Goal: Information Seeking & Learning: Check status

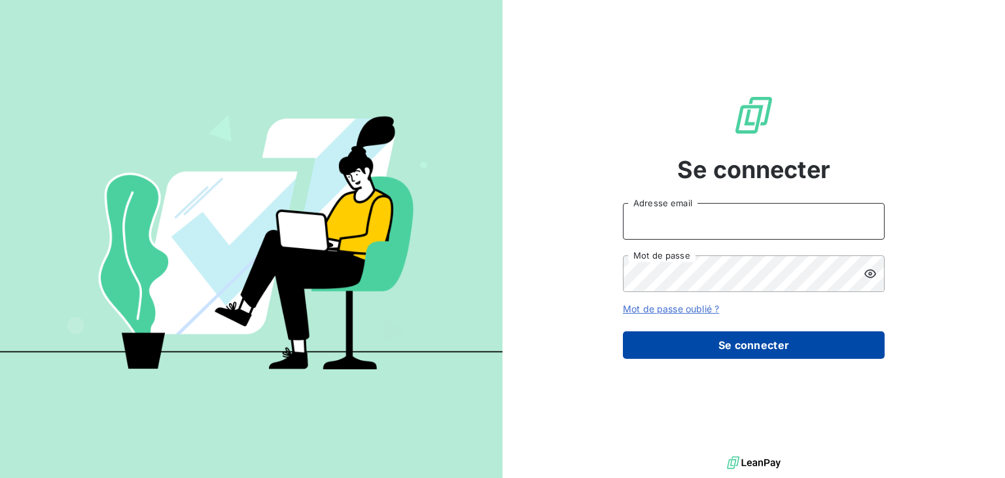
type input "omorlas@makinaoi.com"
click at [746, 340] on button "Se connecter" at bounding box center [754, 344] width 262 height 27
click at [746, 346] on button "Se connecter" at bounding box center [754, 344] width 262 height 27
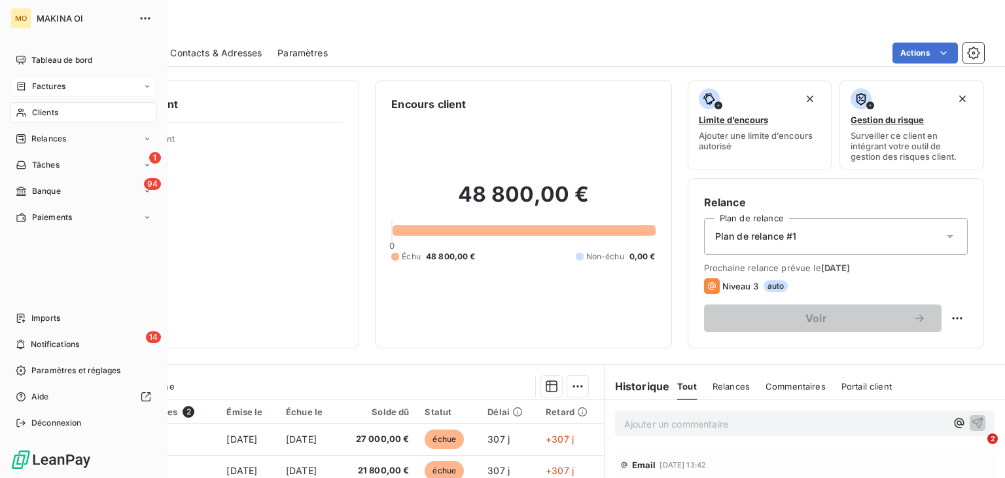
click at [89, 86] on div "Factures" at bounding box center [83, 86] width 146 height 21
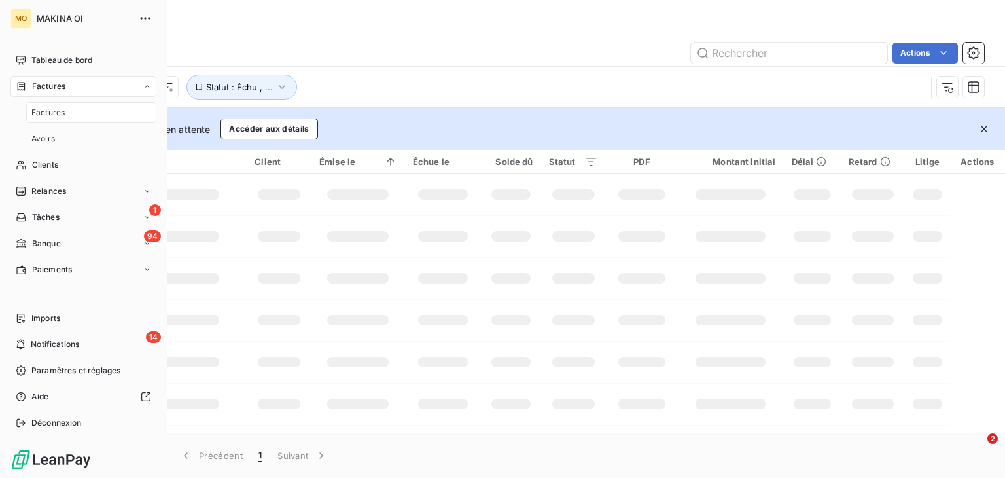
click at [81, 111] on div "Factures" at bounding box center [91, 112] width 130 height 21
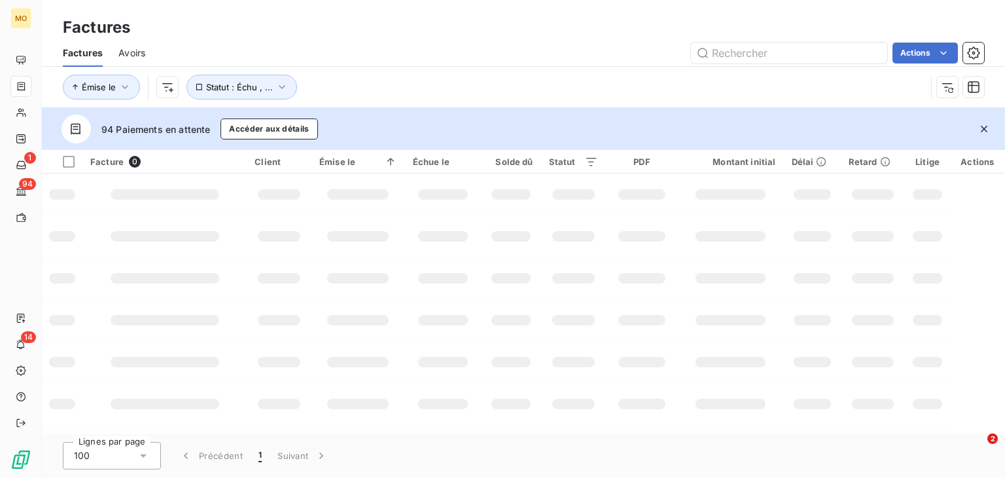
click at [364, 68] on div "Émise le Statut : Échu , ..." at bounding box center [524, 87] width 922 height 41
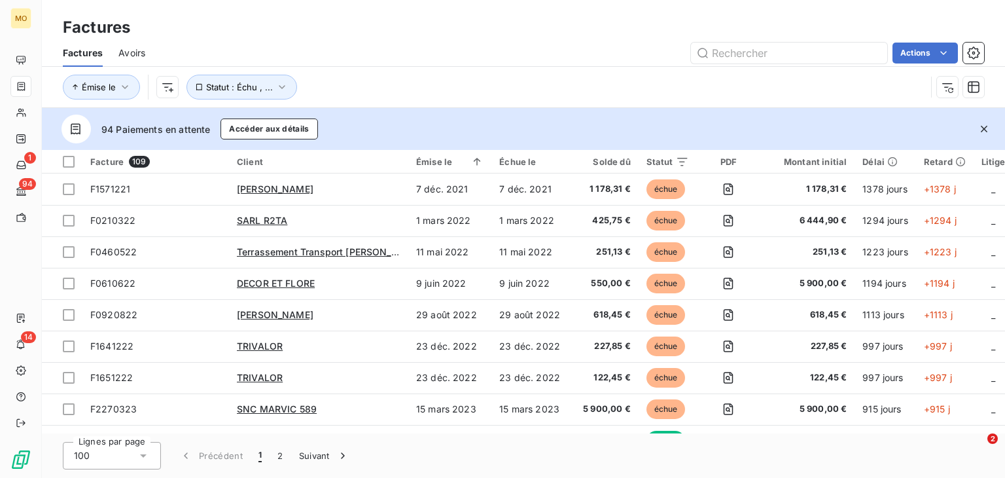
click at [513, 76] on div "Émise le Statut : Échu , ..." at bounding box center [494, 87] width 863 height 25
click at [736, 59] on input "text" at bounding box center [789, 53] width 196 height 21
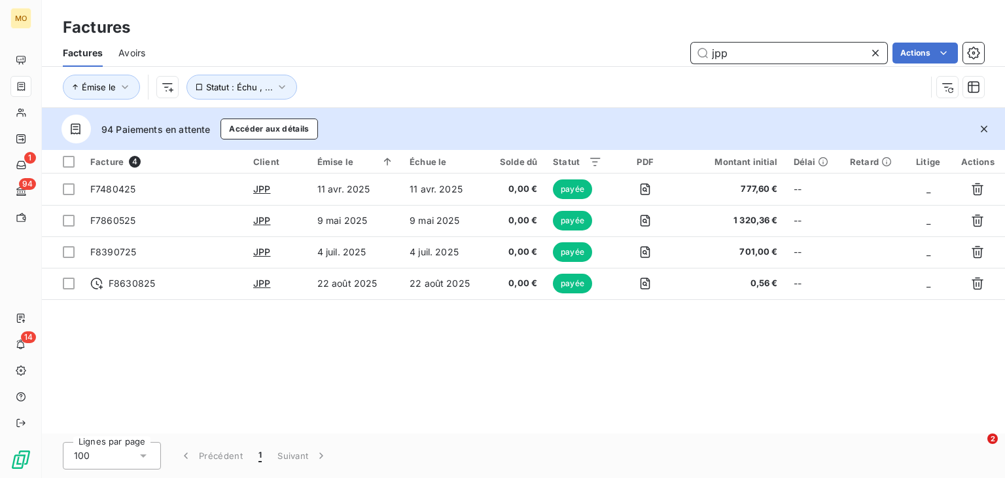
type input "jpp"
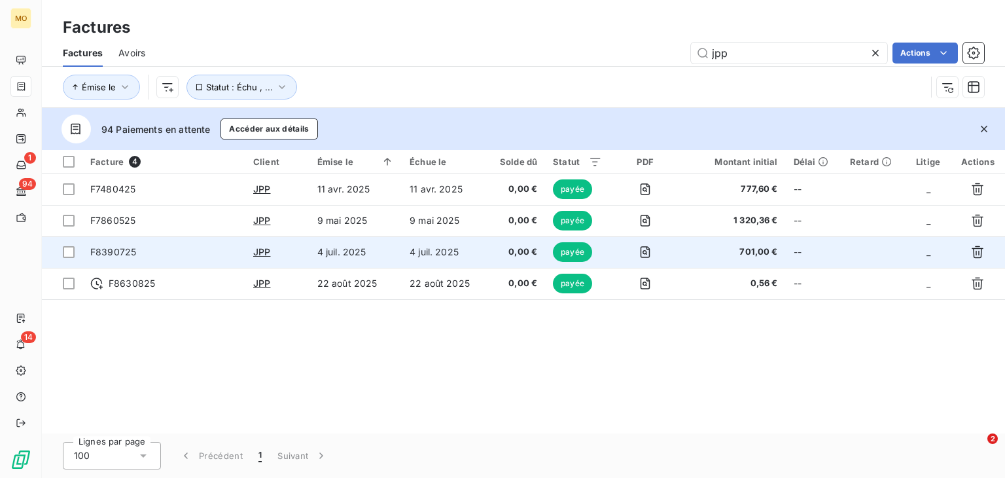
click at [483, 255] on td "4 juil. 2025" at bounding box center [444, 251] width 84 height 31
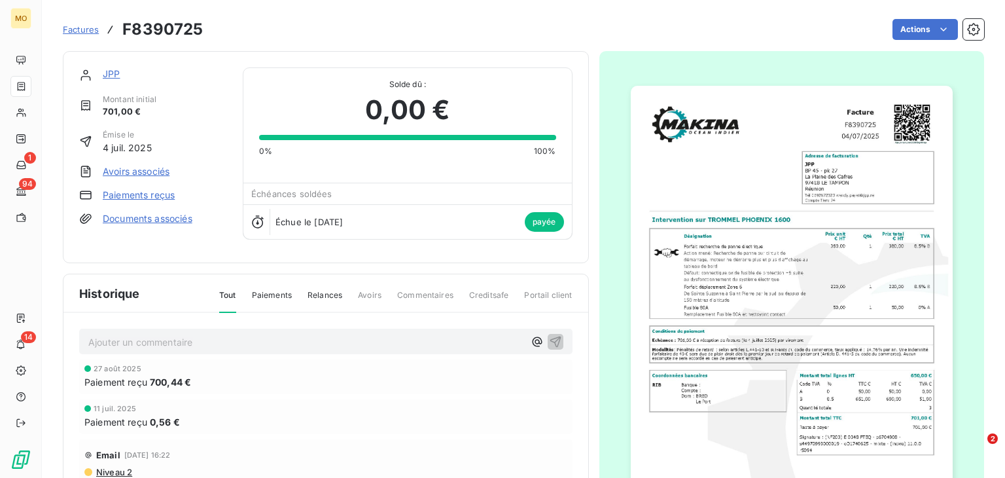
click at [152, 195] on link "Paiements reçus" at bounding box center [139, 195] width 72 height 13
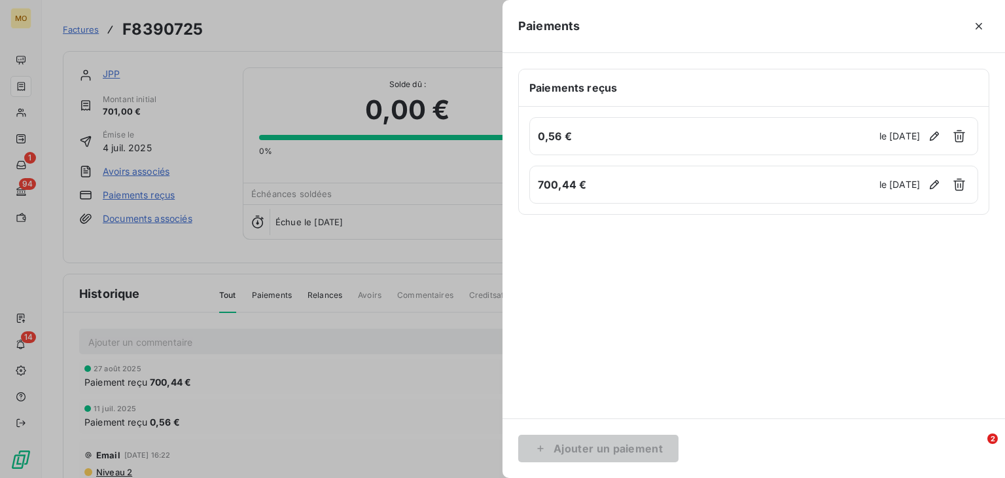
click at [407, 63] on div at bounding box center [502, 239] width 1005 height 478
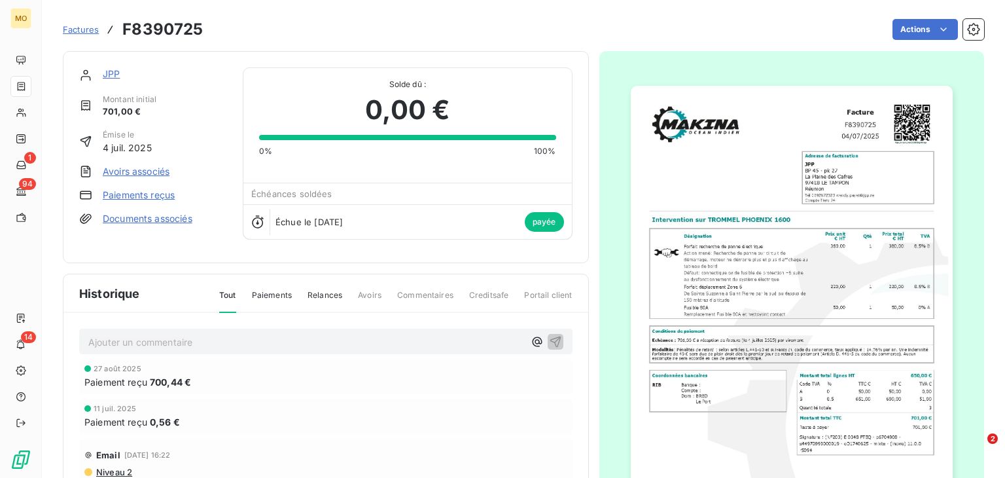
click at [158, 192] on link "Paiements reçus" at bounding box center [139, 195] width 72 height 13
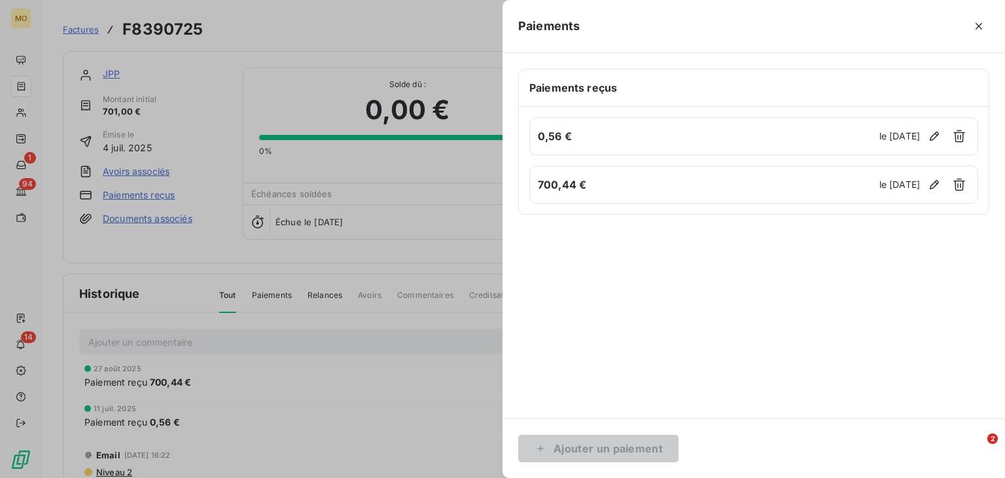
click at [209, 90] on div at bounding box center [502, 239] width 1005 height 478
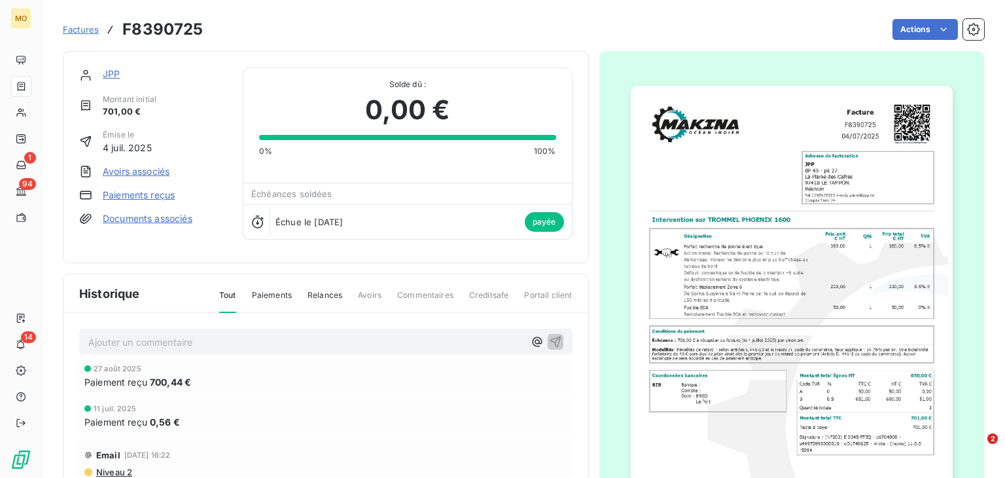
click at [209, 90] on div "JPP Montant initial 701,00 € Émise le 4 juil. 2025 Avoirs associés Paiements re…" at bounding box center [153, 156] width 148 height 179
click at [600, 185] on div at bounding box center [793, 314] width 386 height 527
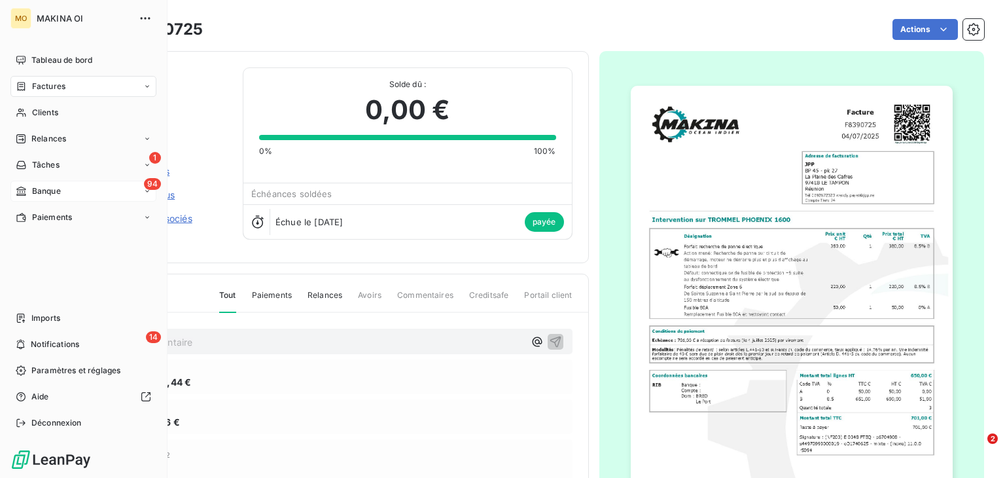
click at [53, 189] on span "Banque" at bounding box center [46, 191] width 29 height 12
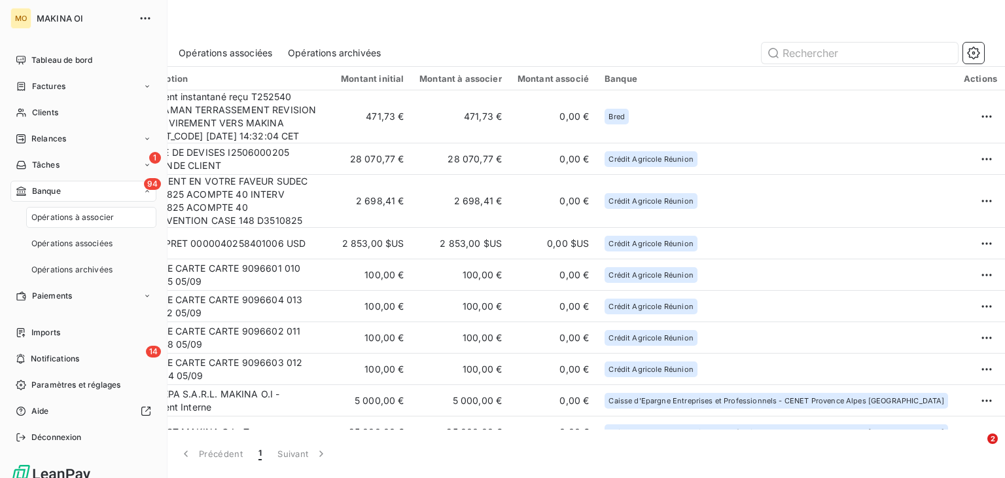
click at [68, 217] on span "Opérations à associer" at bounding box center [72, 217] width 82 height 12
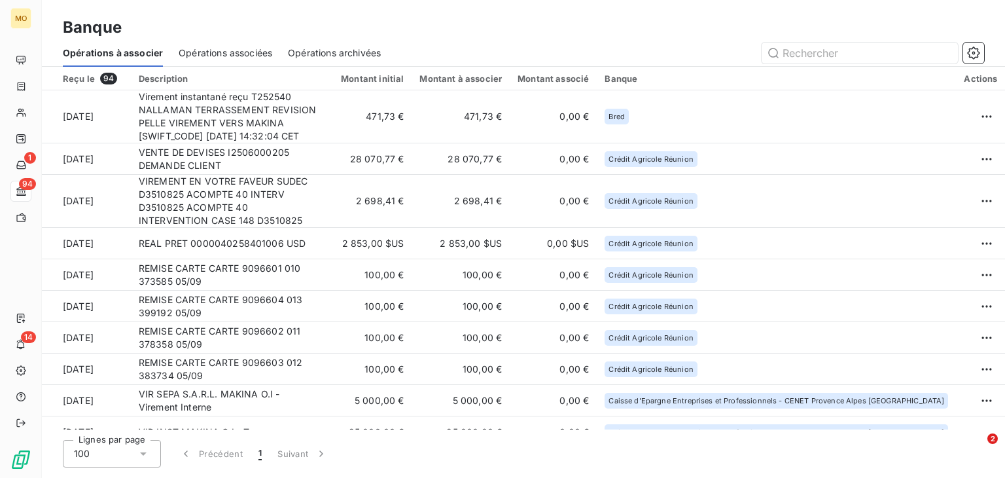
click at [240, 54] on span "Opérations associées" at bounding box center [226, 52] width 94 height 13
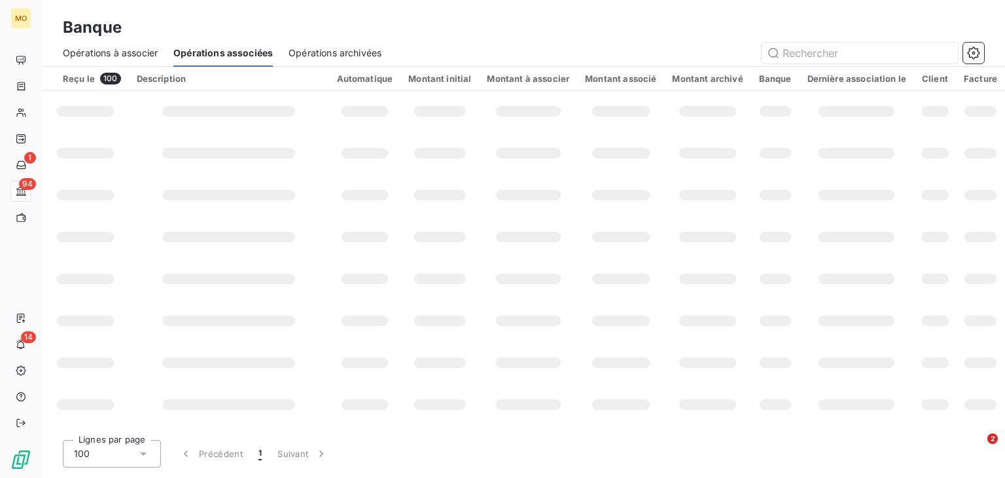
click at [115, 54] on span "Opérations à associer" at bounding box center [110, 52] width 95 height 13
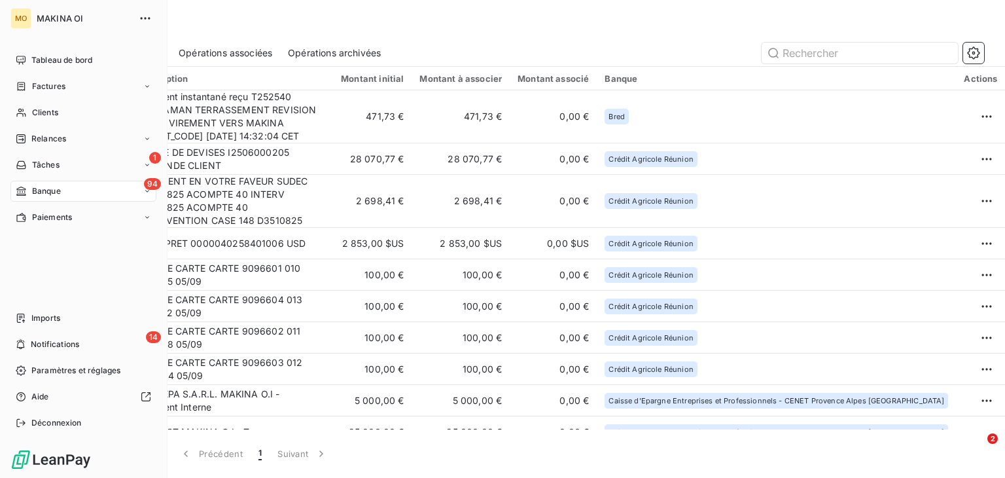
click at [111, 186] on div "94 Banque" at bounding box center [83, 191] width 146 height 21
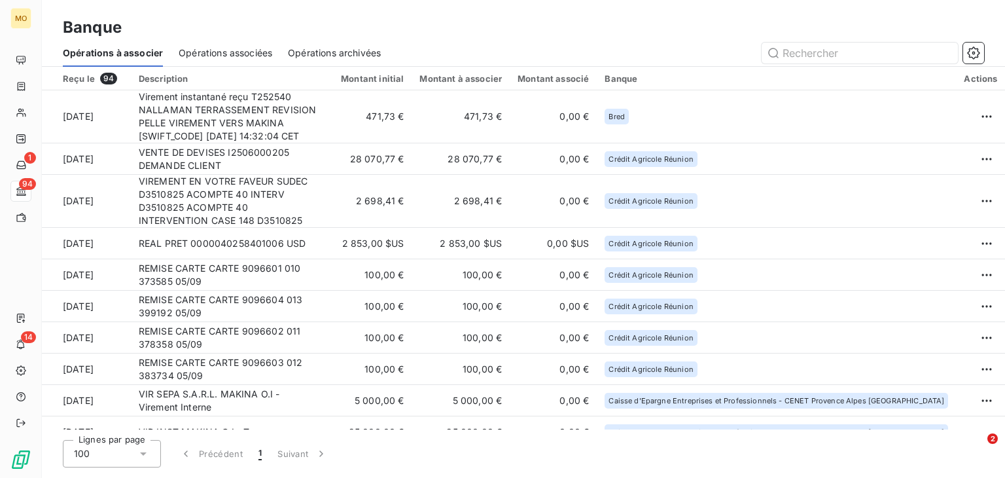
click at [759, 78] on div "Banque" at bounding box center [777, 78] width 344 height 10
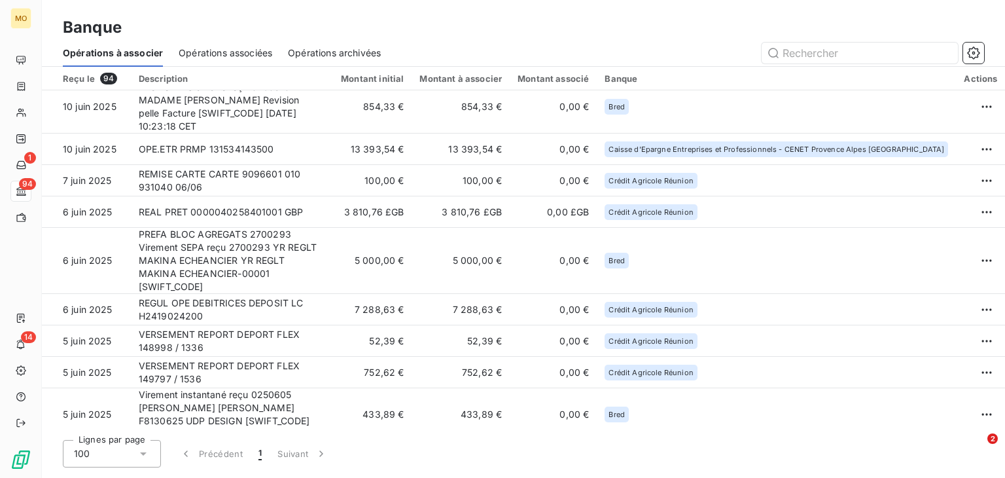
scroll to position [2963, 0]
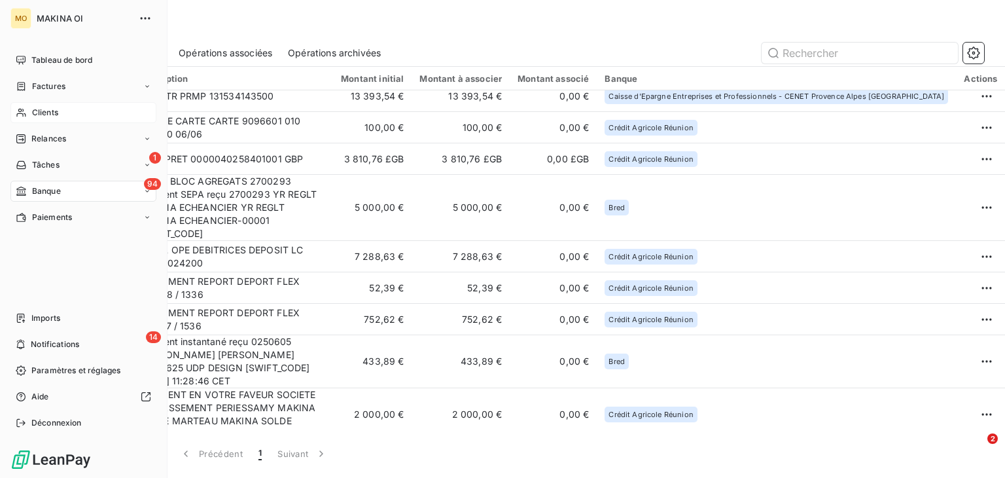
click at [75, 111] on div "Clients" at bounding box center [83, 112] width 146 height 21
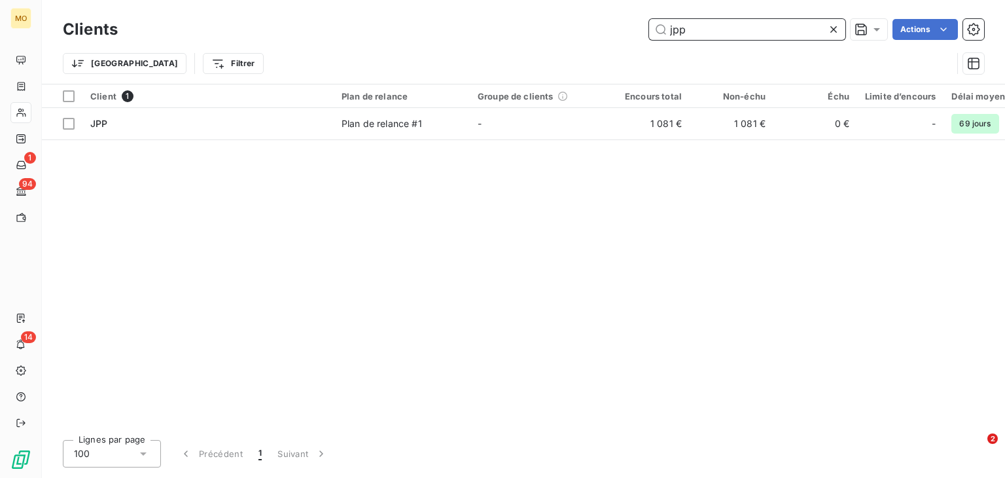
type input "jpp"
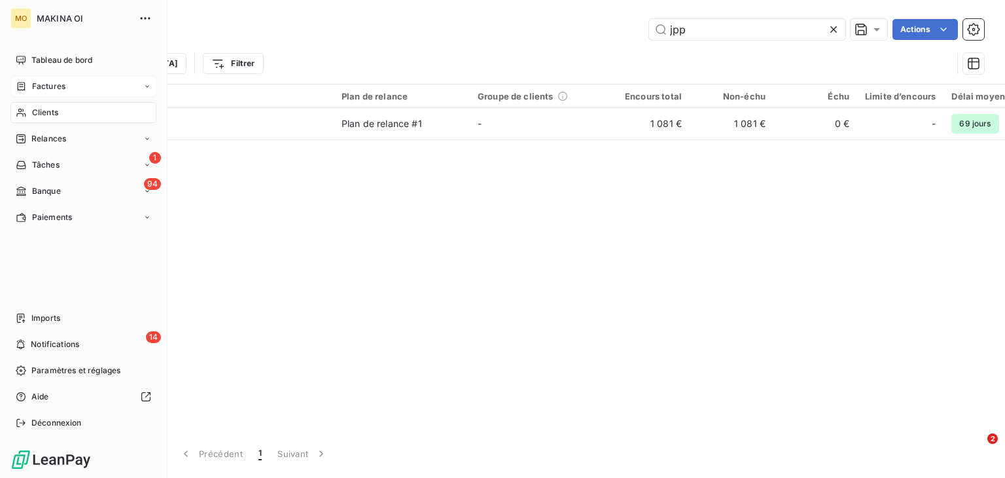
click at [68, 86] on div "Factures" at bounding box center [83, 86] width 146 height 21
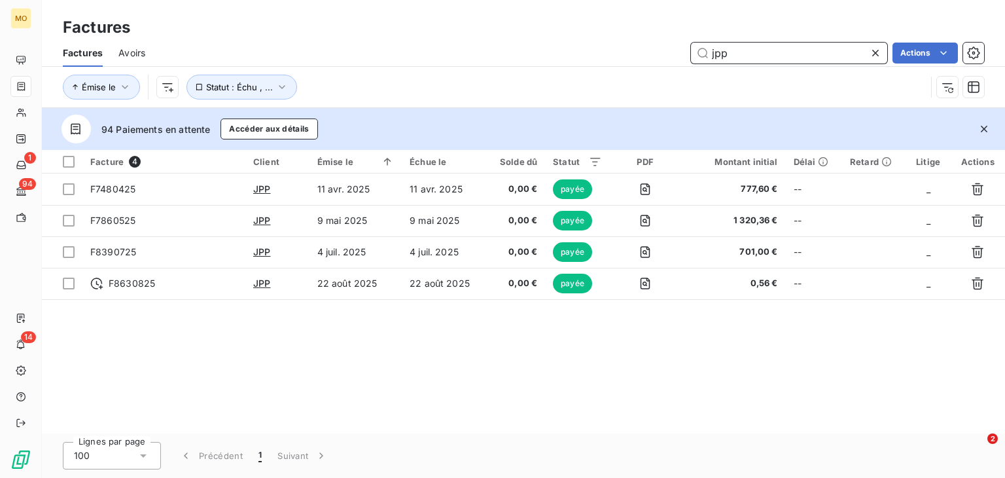
click at [775, 50] on input "jpp" at bounding box center [789, 53] width 196 height 21
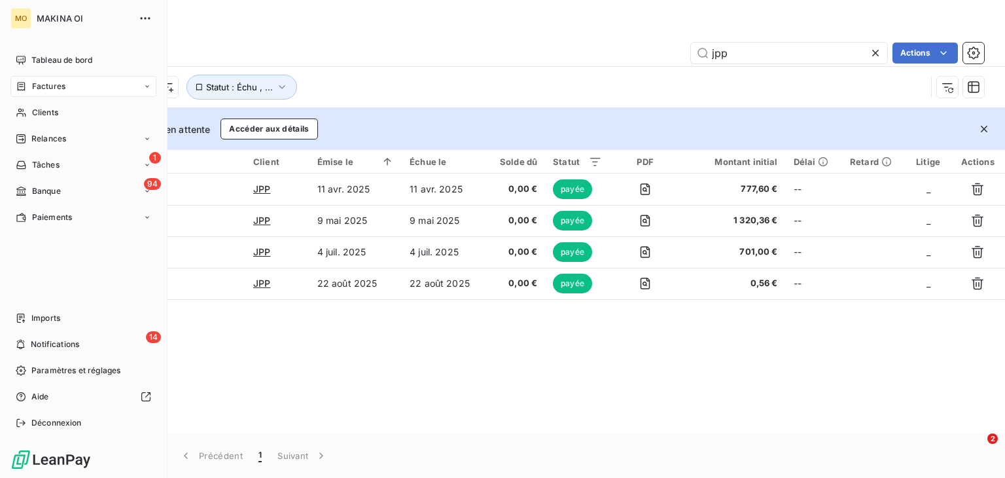
click at [67, 87] on div "Factures" at bounding box center [83, 86] width 146 height 21
click at [71, 118] on div "Factures" at bounding box center [91, 112] width 130 height 21
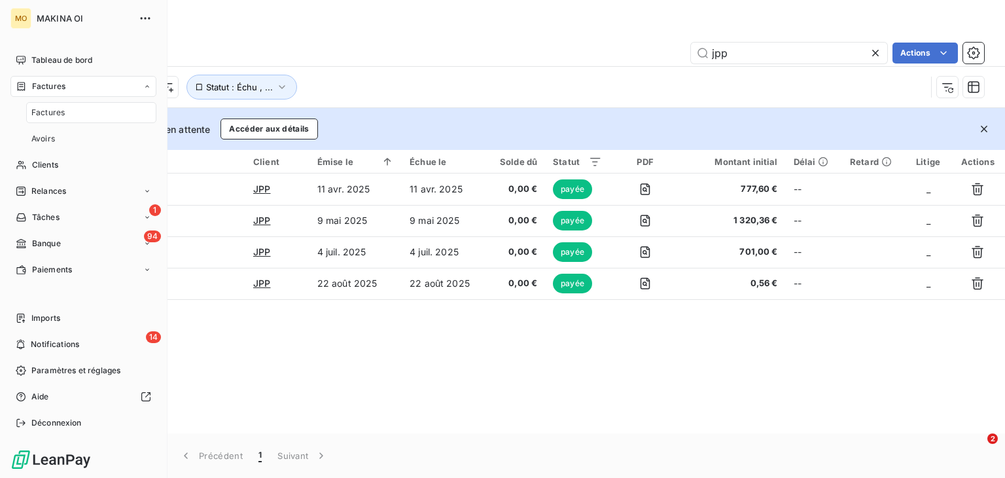
click at [71, 118] on div "Factures" at bounding box center [91, 112] width 130 height 21
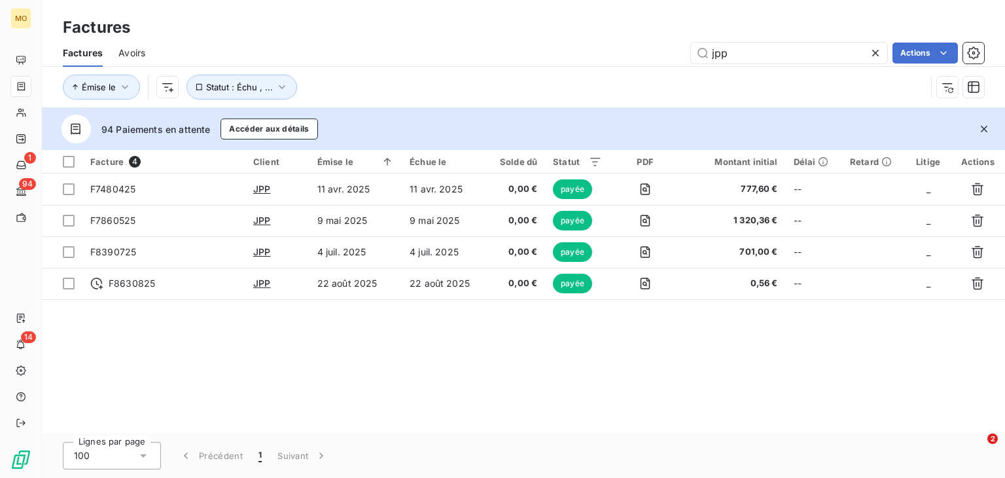
drag, startPoint x: 71, startPoint y: 118, endPoint x: 387, endPoint y: 107, distance: 316.3
click at [387, 107] on div "MO 1 94 14 Factures Factures Avoirs jpp Actions Émise le Statut : Échu , ... 94…" at bounding box center [502, 239] width 1005 height 478
drag, startPoint x: 387, startPoint y: 107, endPoint x: 874, endPoint y: 49, distance: 491.1
click at [874, 49] on div "Factures Factures Avoirs jpp Actions Émise le Statut : Échu , ... 94 Paiements …" at bounding box center [523, 239] width 963 height 478
click at [874, 49] on icon at bounding box center [875, 52] width 13 height 13
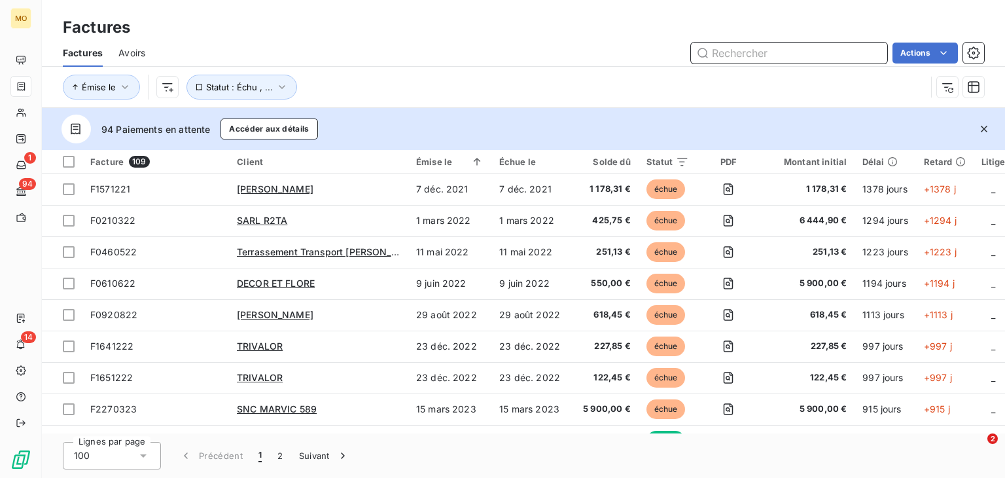
click at [789, 56] on input "text" at bounding box center [789, 53] width 196 height 21
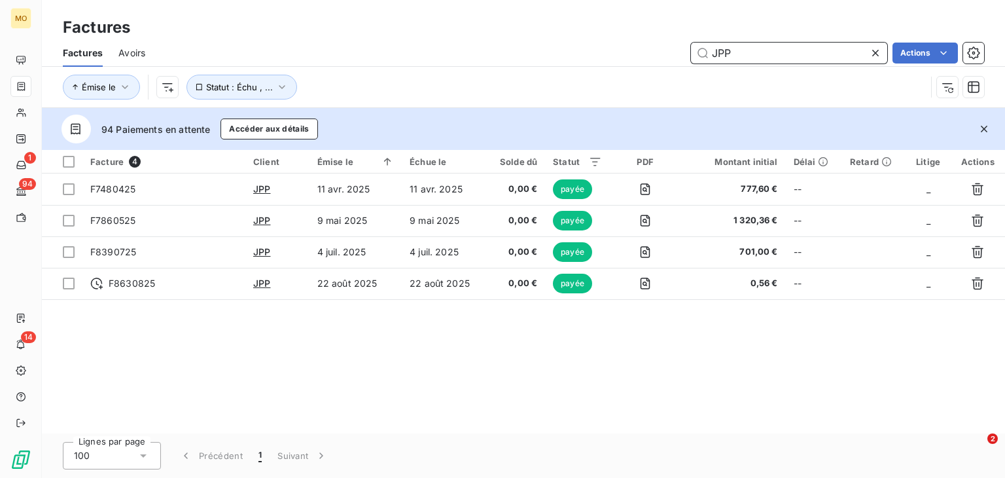
type input "JPP"
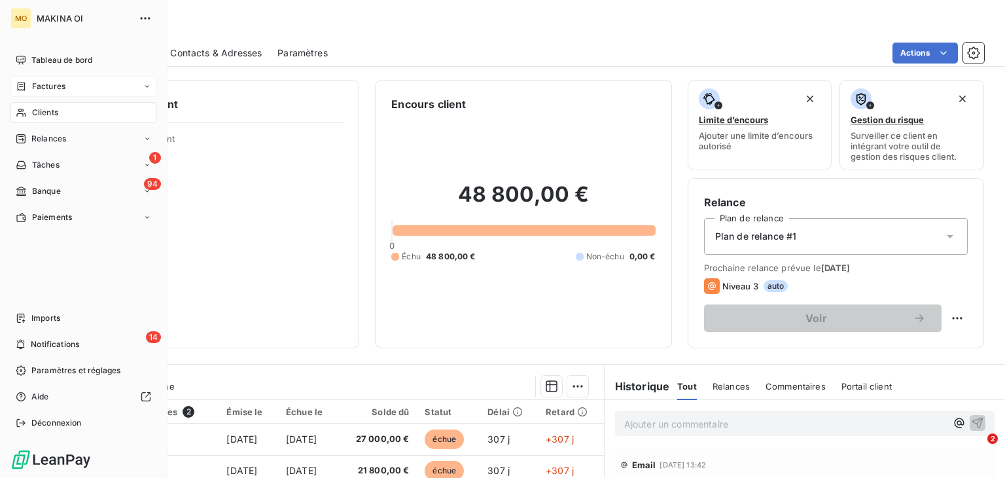
click at [58, 87] on span "Factures" at bounding box center [48, 87] width 33 height 12
click at [67, 112] on div "Factures" at bounding box center [91, 112] width 130 height 21
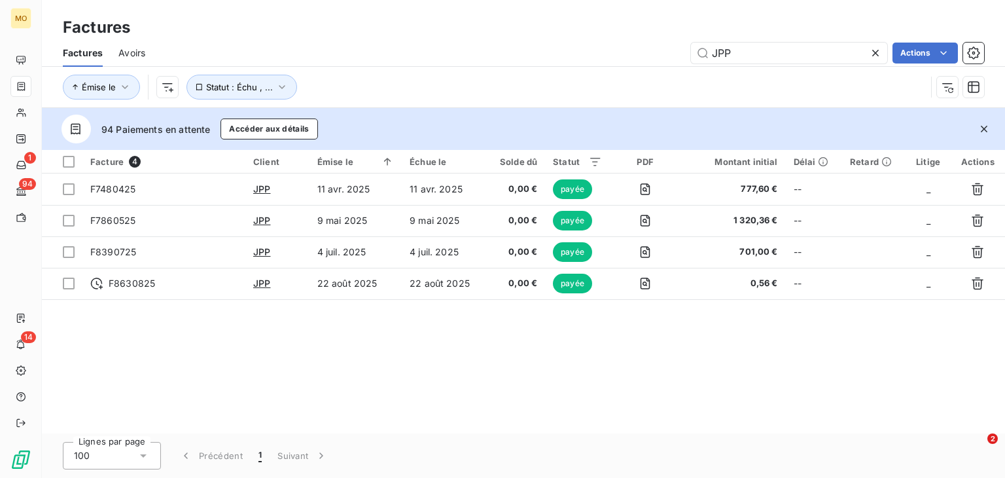
click at [874, 53] on icon at bounding box center [875, 52] width 13 height 13
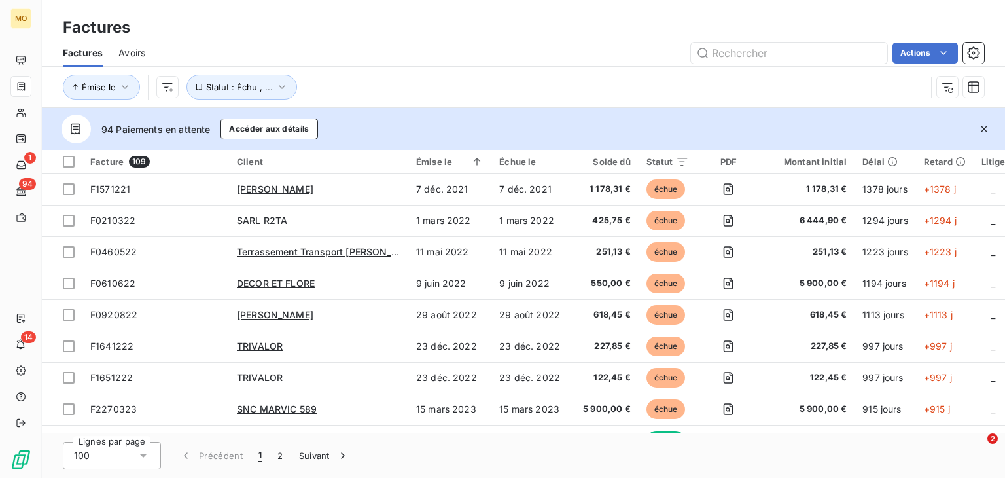
click at [810, 77] on div "Émise le Statut : Échu , ..." at bounding box center [494, 87] width 863 height 25
click at [712, 55] on input "text" at bounding box center [789, 53] width 196 height 21
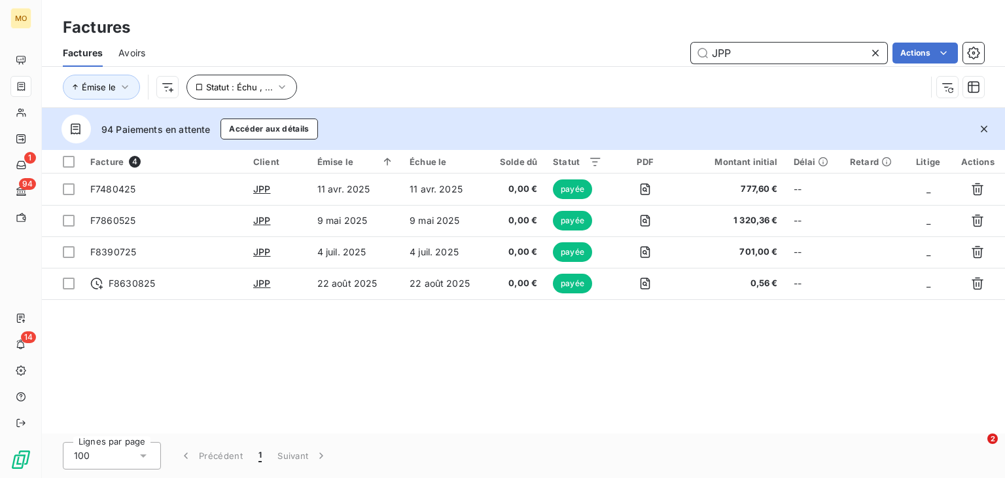
type input "JPP"
click at [280, 89] on icon "button" at bounding box center [282, 87] width 13 height 13
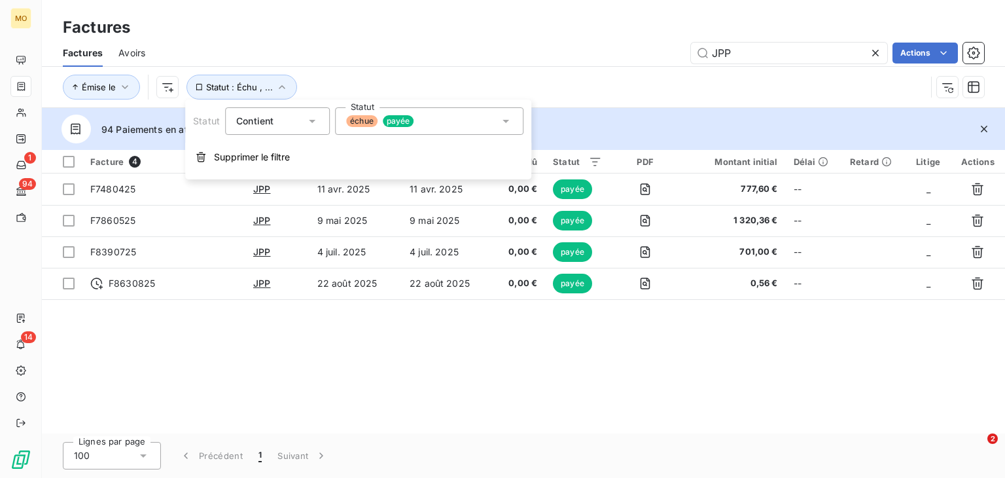
click at [398, 120] on span "payée" at bounding box center [398, 121] width 31 height 12
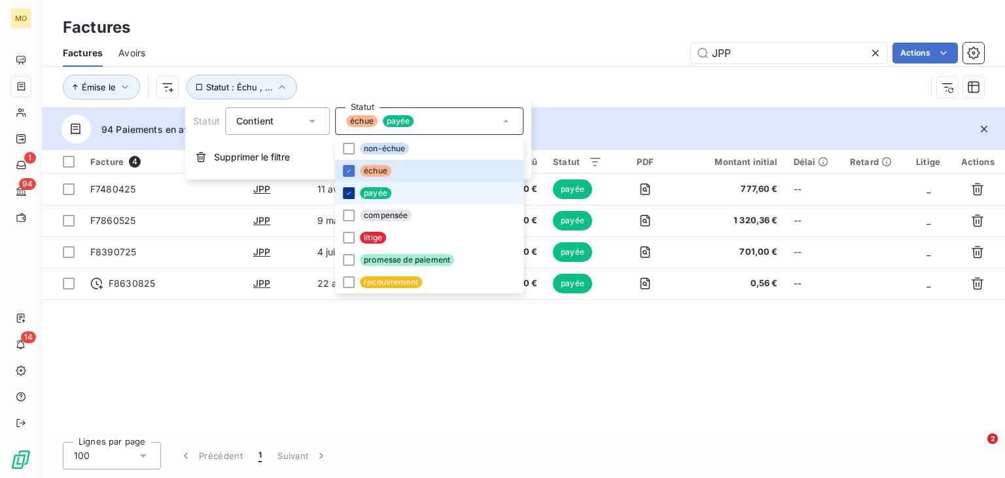
click at [345, 187] on div at bounding box center [349, 193] width 12 height 12
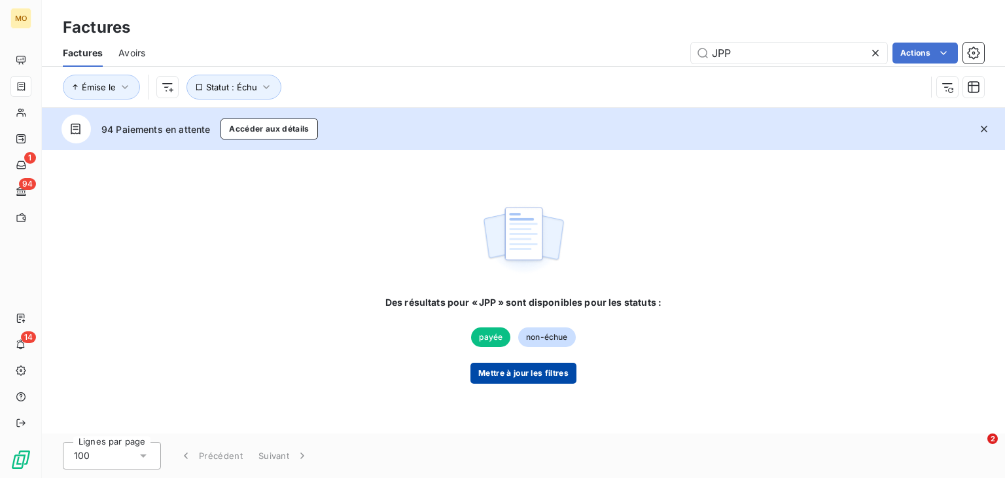
click at [518, 370] on button "Mettre à jour les filtres" at bounding box center [524, 373] width 106 height 21
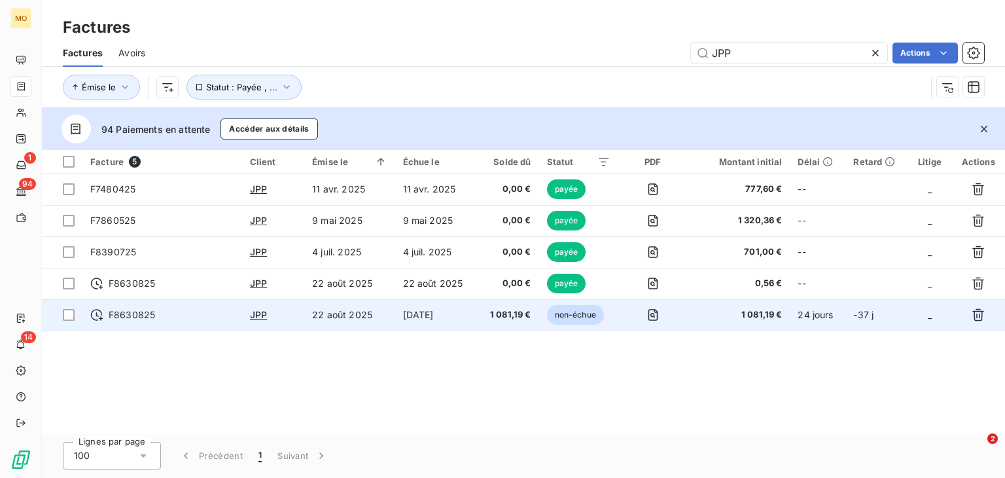
click at [207, 315] on span "F8630825" at bounding box center [162, 314] width 144 height 13
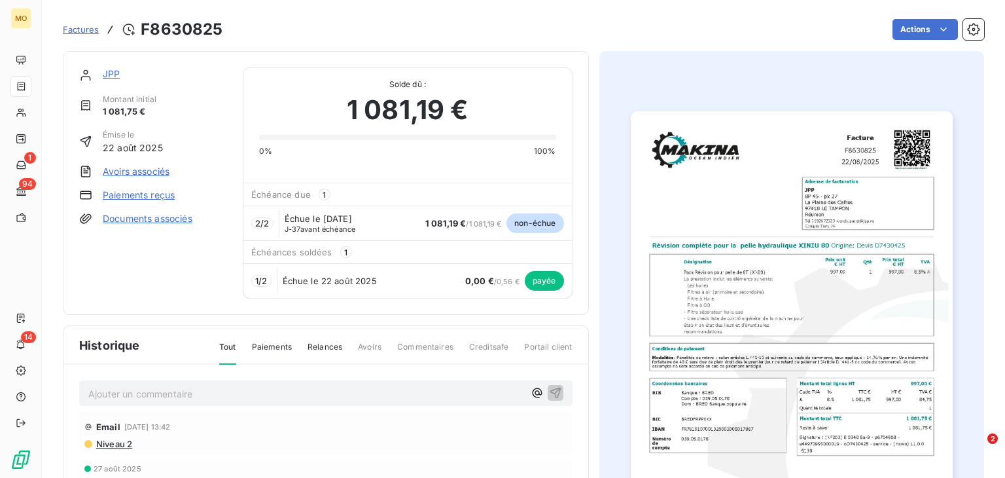
click at [158, 192] on link "Paiements reçus" at bounding box center [139, 195] width 72 height 13
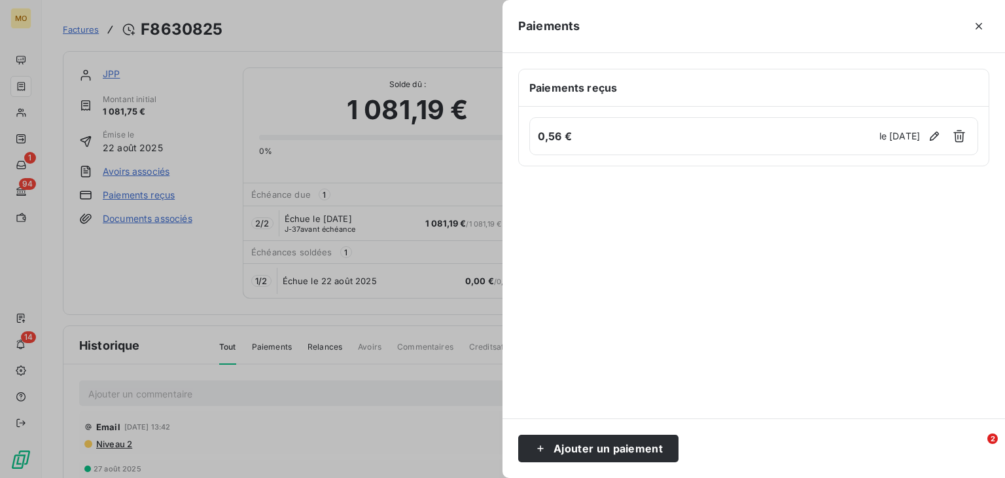
click at [331, 202] on div at bounding box center [502, 239] width 1005 height 478
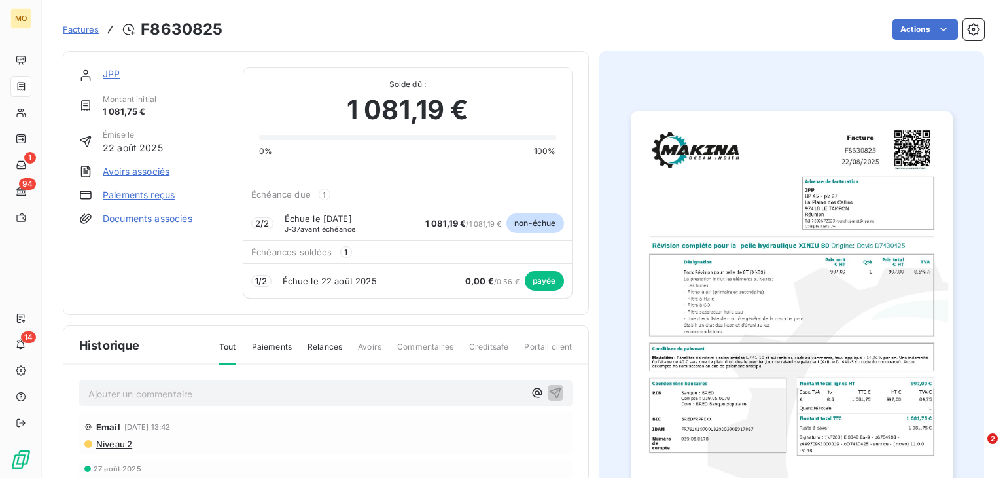
click at [162, 218] on link "Documents associés" at bounding box center [148, 218] width 90 height 13
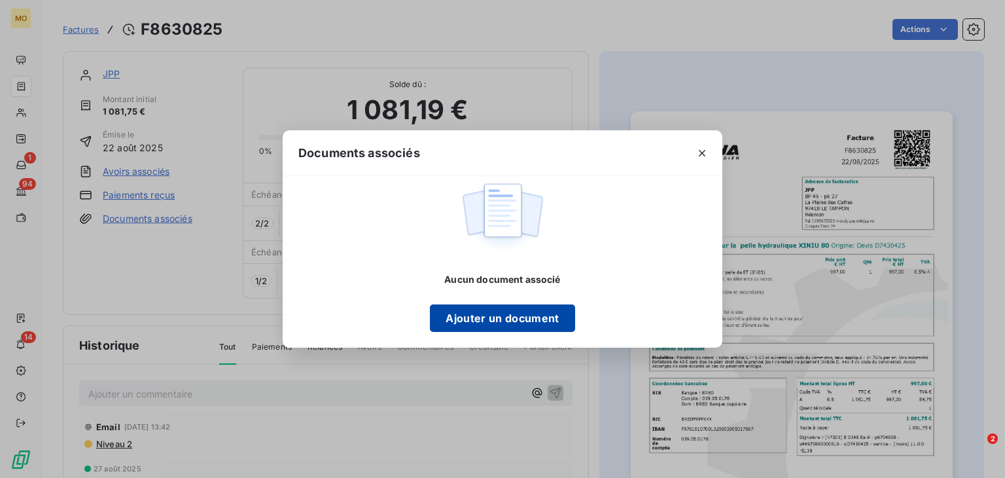
click at [476, 317] on button "Ajouter un document" at bounding box center [502, 317] width 145 height 27
click at [482, 320] on button "Ajouter un document" at bounding box center [502, 317] width 145 height 27
click at [488, 314] on button "Ajouter un document" at bounding box center [502, 317] width 145 height 27
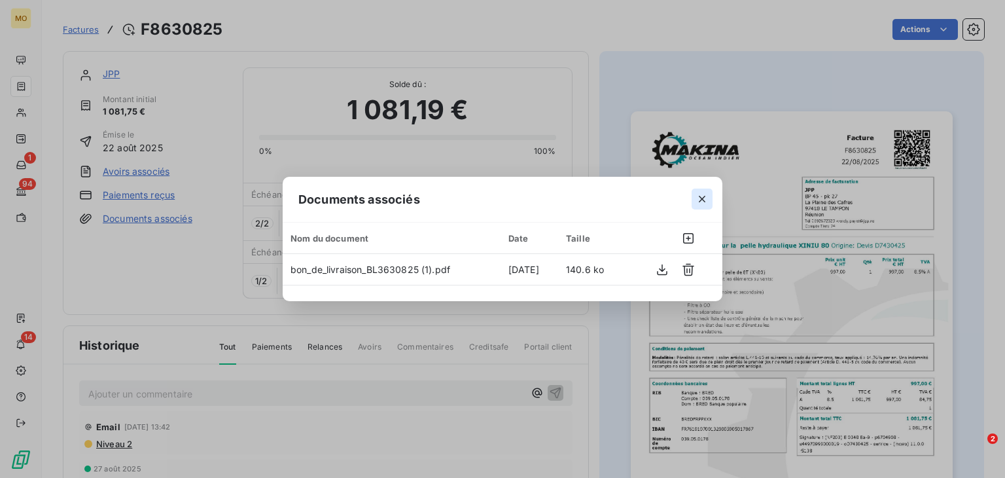
click at [703, 195] on icon "button" at bounding box center [702, 198] width 13 height 13
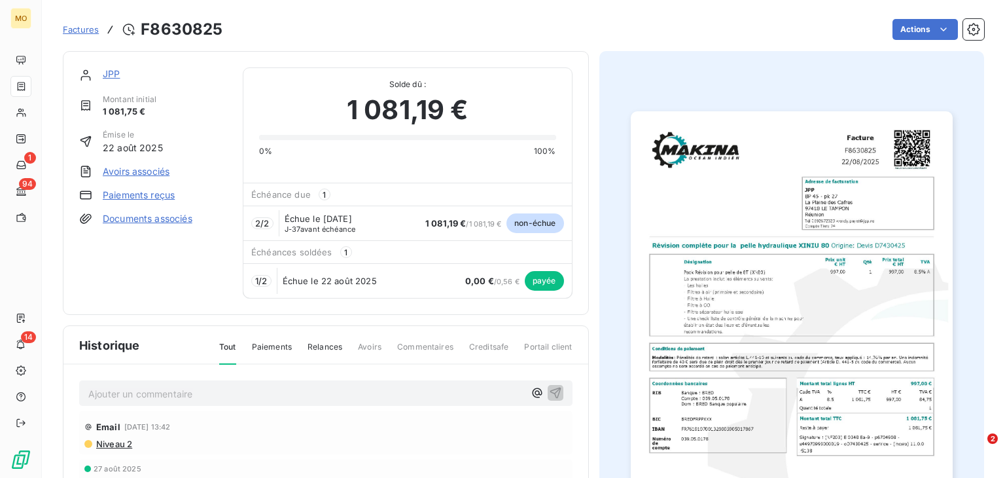
click at [145, 217] on link "Documents associés" at bounding box center [148, 218] width 90 height 13
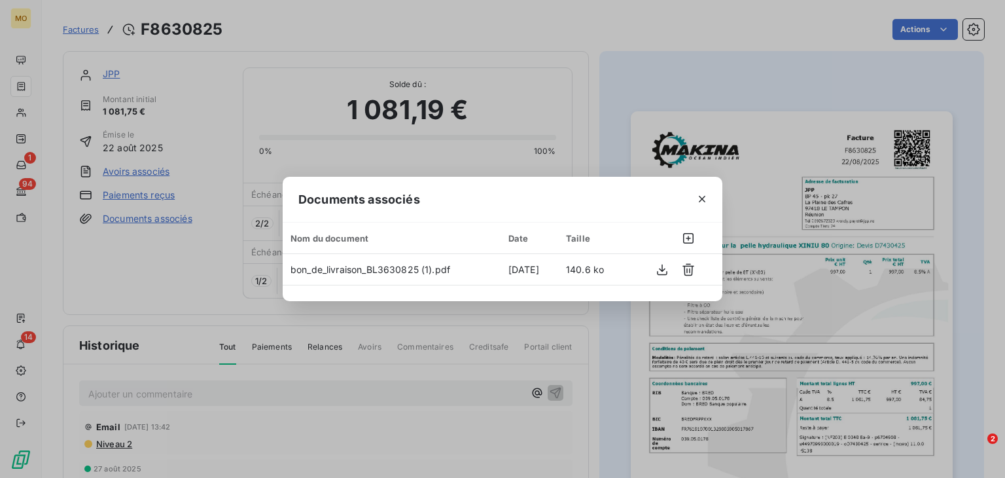
click at [181, 298] on div "Documents associés Nom du document Date Taille bon_de_livraison_BL3630825 (1).p…" at bounding box center [502, 239] width 1005 height 478
